Goal: Find specific page/section: Find specific page/section

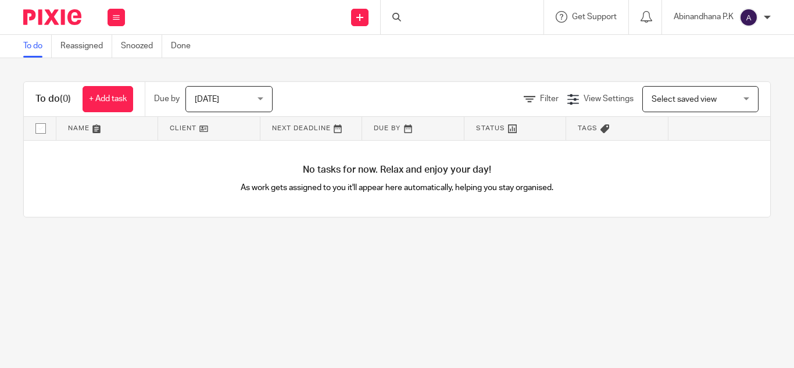
click at [408, 13] on div at bounding box center [462, 17] width 163 height 34
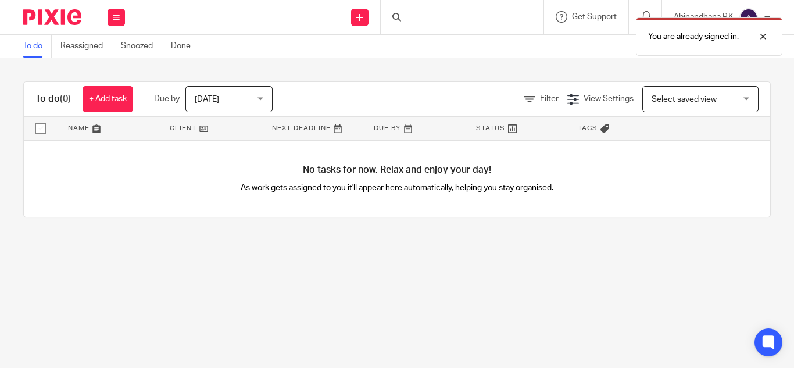
click at [406, 17] on div "You are already signed in." at bounding box center [590, 34] width 386 height 44
click at [411, 16] on div "You are already signed in." at bounding box center [590, 34] width 386 height 44
click at [765, 39] on div at bounding box center [754, 37] width 31 height 14
click at [402, 17] on div at bounding box center [461, 17] width 136 height 15
click at [406, 17] on input "Search" at bounding box center [456, 19] width 105 height 10
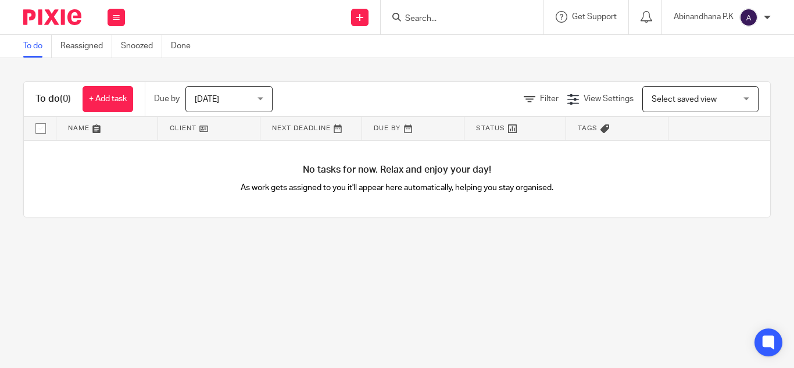
type input "v"
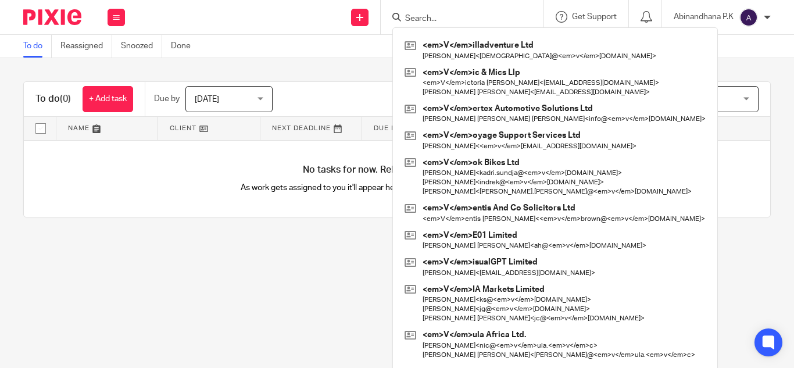
type input "v"
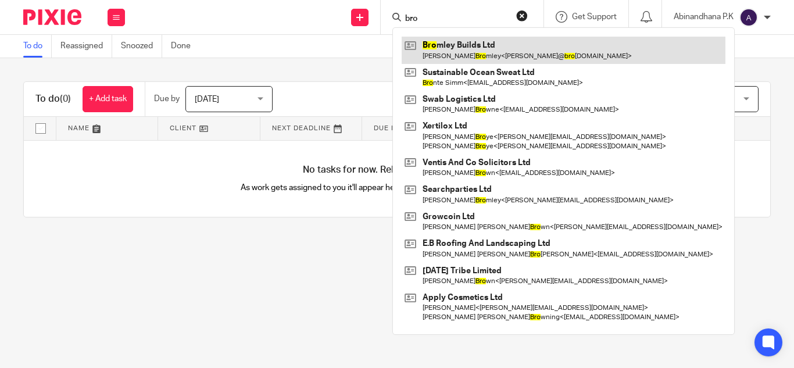
type input "bro"
click at [469, 52] on link at bounding box center [564, 50] width 324 height 27
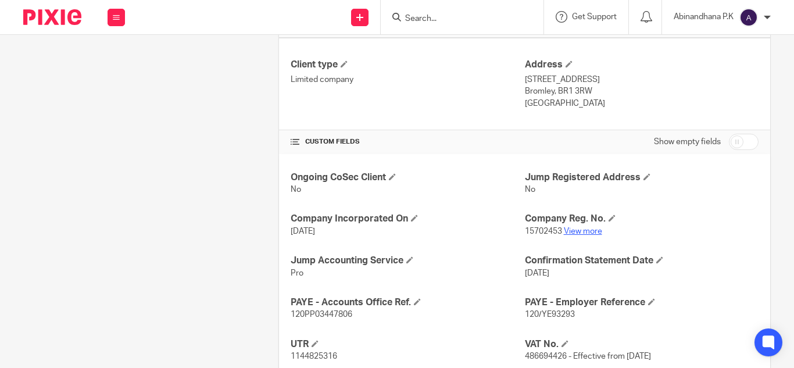
scroll to position [307, 0]
click at [583, 231] on link "View more" at bounding box center [583, 231] width 38 height 8
